Goal: Information Seeking & Learning: Learn about a topic

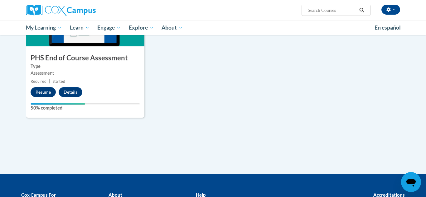
click at [40, 91] on button "Resume" at bounding box center [43, 92] width 25 height 10
click at [48, 93] on button "Resume" at bounding box center [43, 92] width 25 height 10
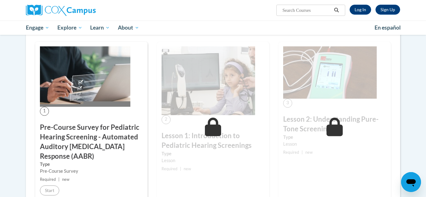
scroll to position [104, 0]
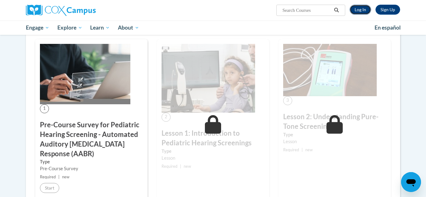
click at [360, 8] on link "Log In" at bounding box center [359, 10] width 21 height 10
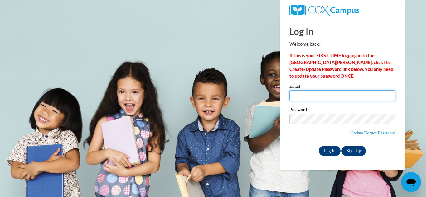
type input "briannalw1999@gmail.com"
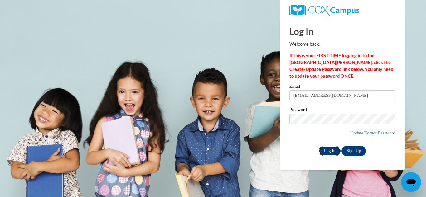
click at [332, 149] on input "Log In" at bounding box center [329, 151] width 22 height 10
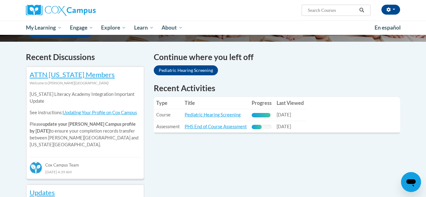
scroll to position [181, 0]
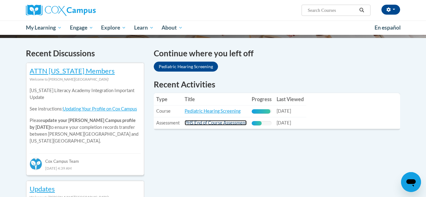
click at [201, 123] on link "PHS End of Course Assessment" at bounding box center [215, 122] width 62 height 5
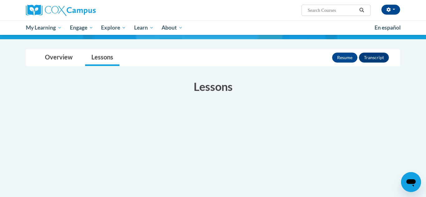
scroll to position [45, 0]
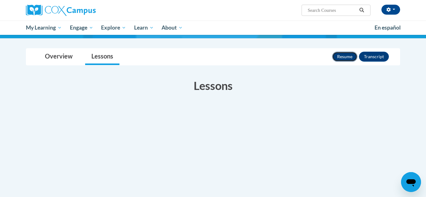
click at [349, 59] on button "Resume" at bounding box center [344, 57] width 25 height 10
click at [347, 58] on button "Resume" at bounding box center [344, 57] width 25 height 10
click at [345, 57] on button "Resume" at bounding box center [344, 57] width 25 height 10
